Goal: Find specific page/section: Find specific page/section

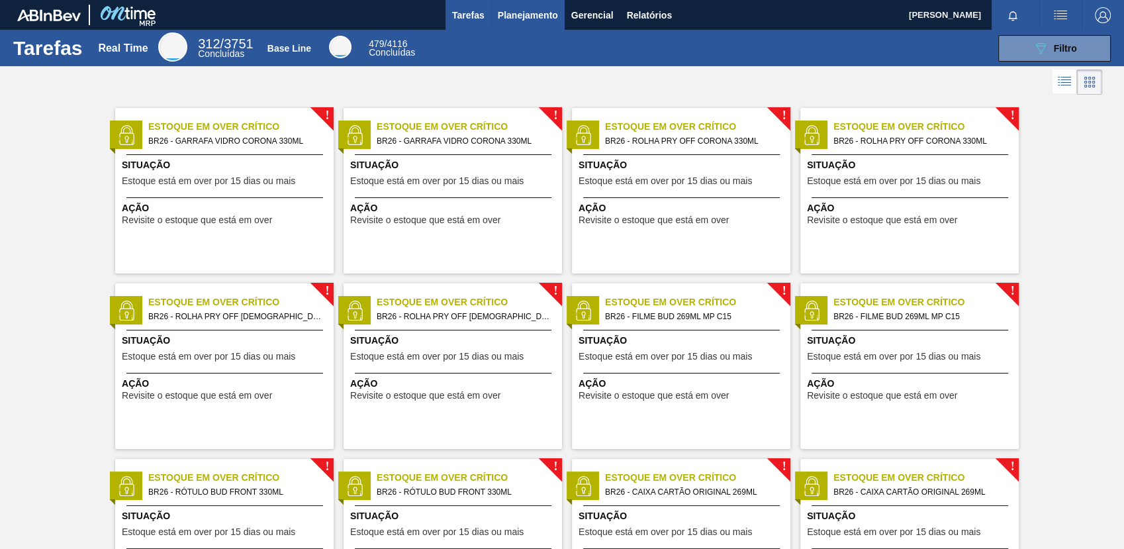
click at [516, 22] on span "Planejamento" at bounding box center [528, 15] width 60 height 16
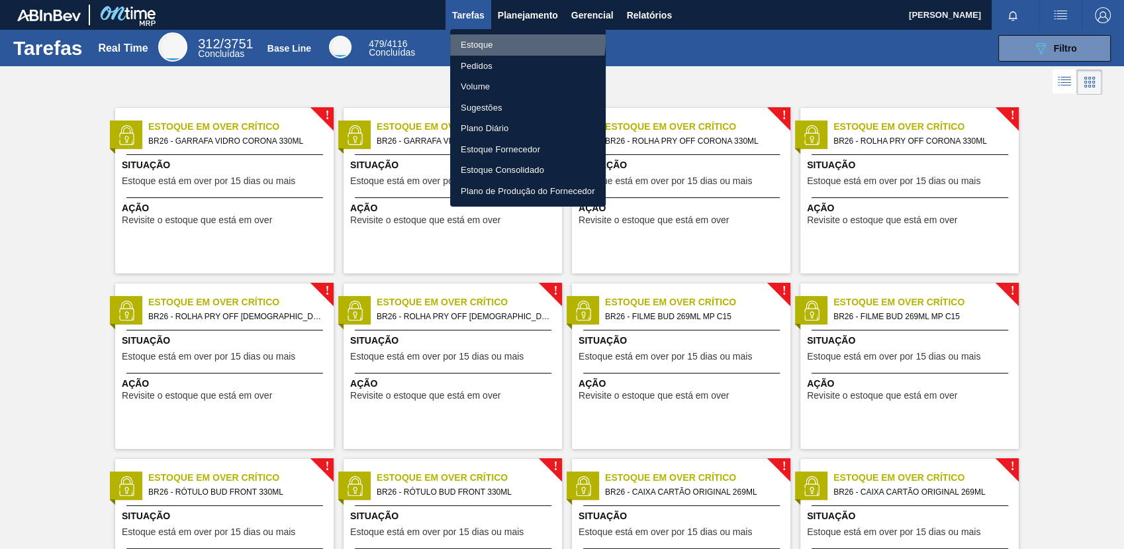
click at [504, 40] on li "Estoque" at bounding box center [527, 44] width 155 height 21
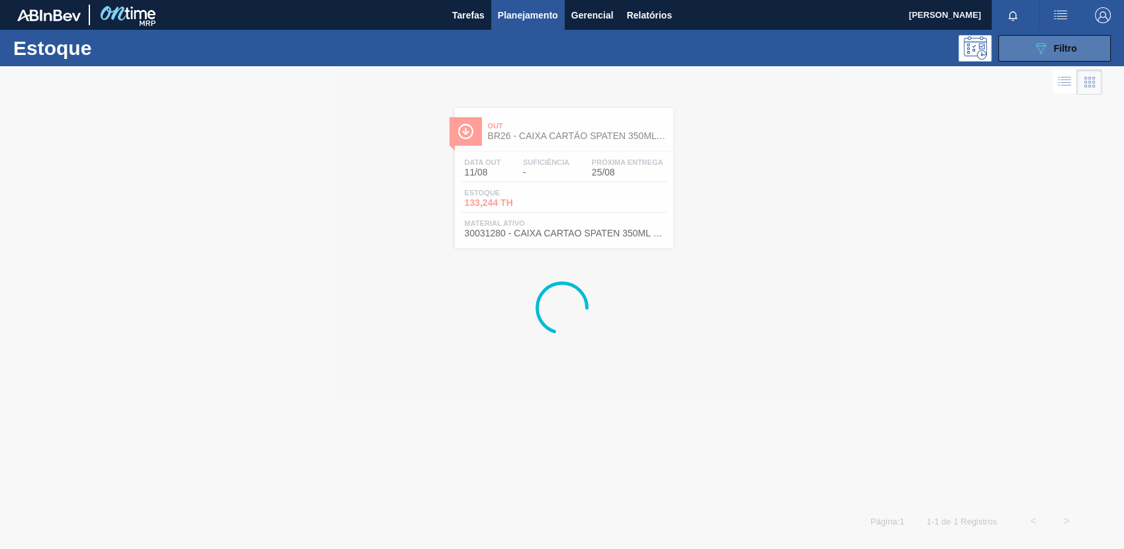
click at [1053, 48] on span "Filtro" at bounding box center [1064, 48] width 23 height 11
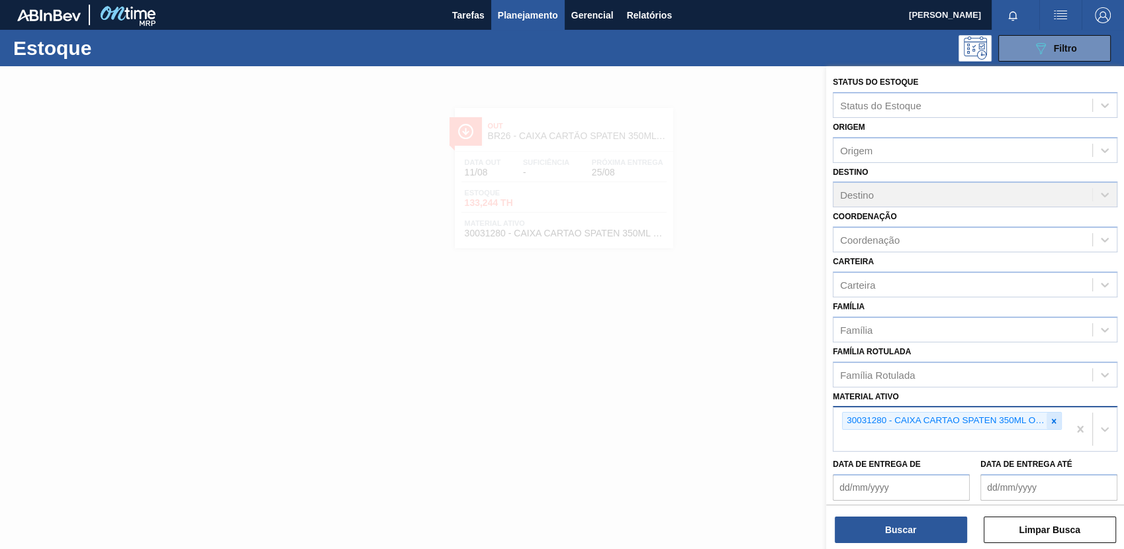
click at [1053, 412] on div at bounding box center [1053, 420] width 15 height 17
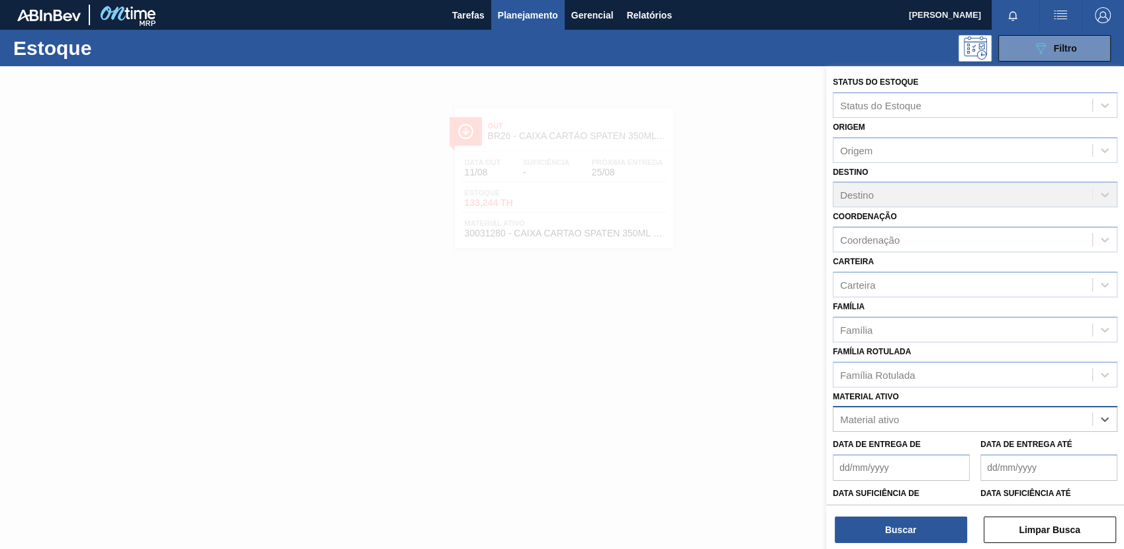
paste ativo "30029927"
type ativo "30029927"
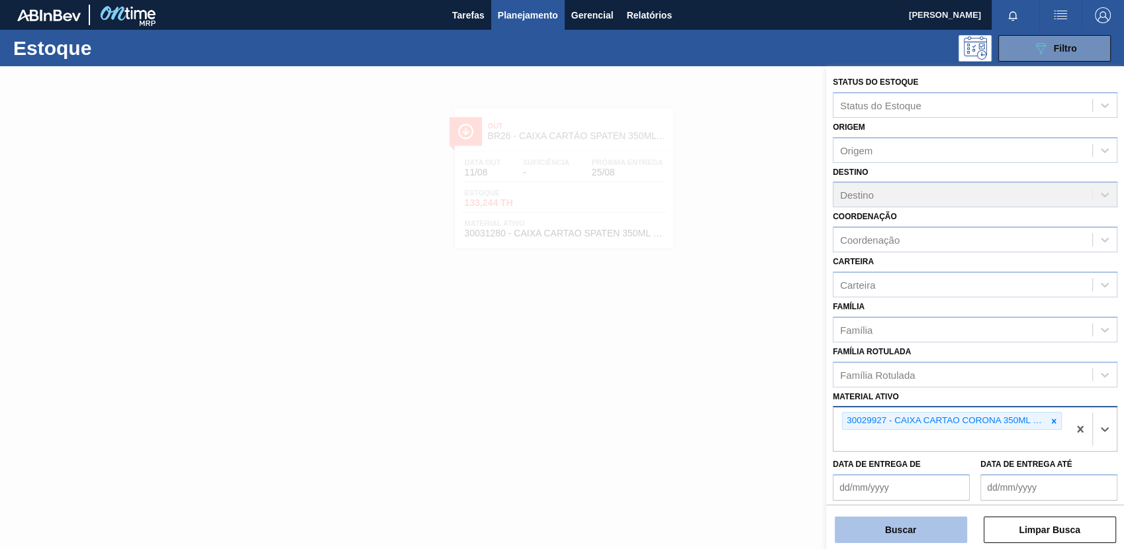
click at [923, 524] on button "Buscar" at bounding box center [900, 529] width 132 height 26
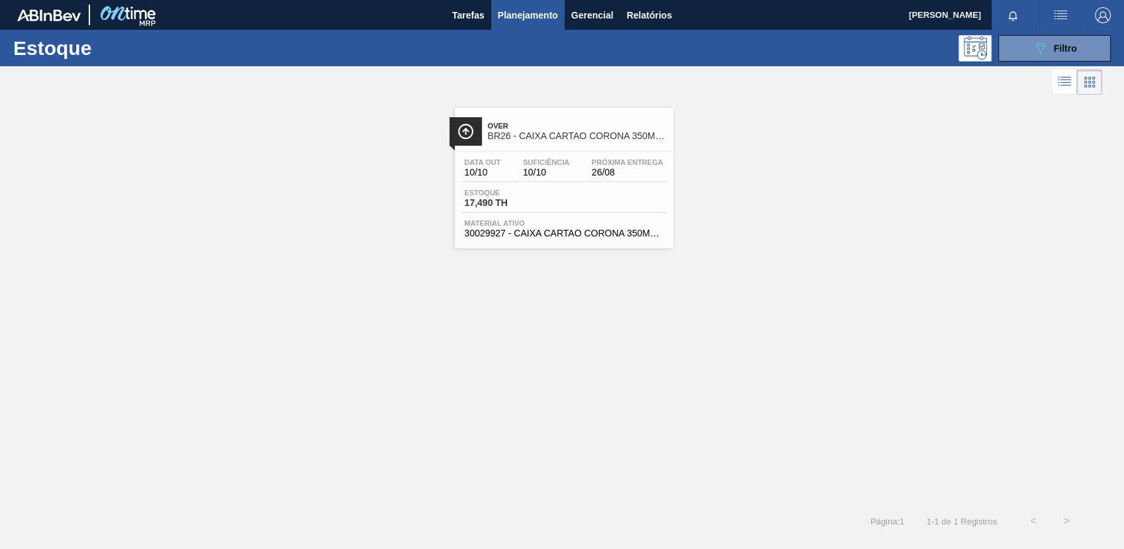
click at [563, 234] on span "30029927 - CAIXA CARTAO CORONA 350ML SLEEK C8 PY" at bounding box center [563, 233] width 199 height 10
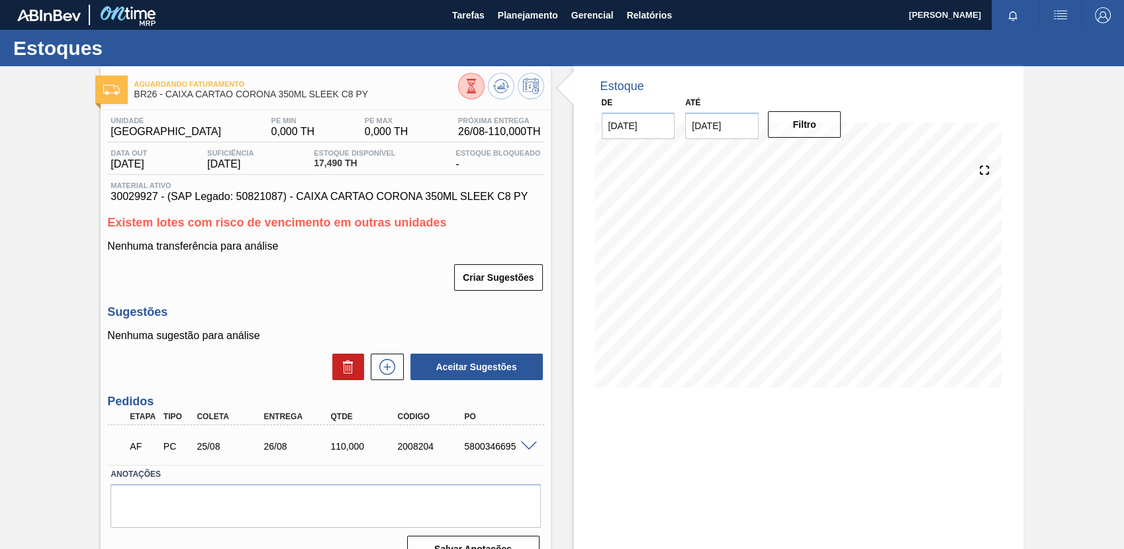
scroll to position [25, 0]
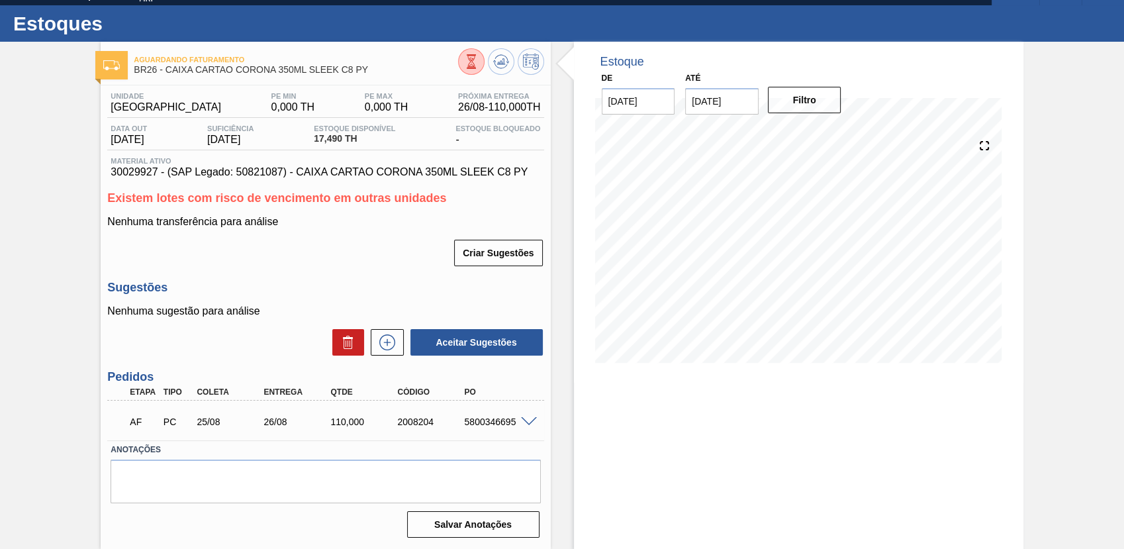
click at [341, 427] on div "AF PC 25/08 26/08 110,000 2008204 5800346695" at bounding box center [321, 420] width 401 height 26
